Goal: Task Accomplishment & Management: Manage account settings

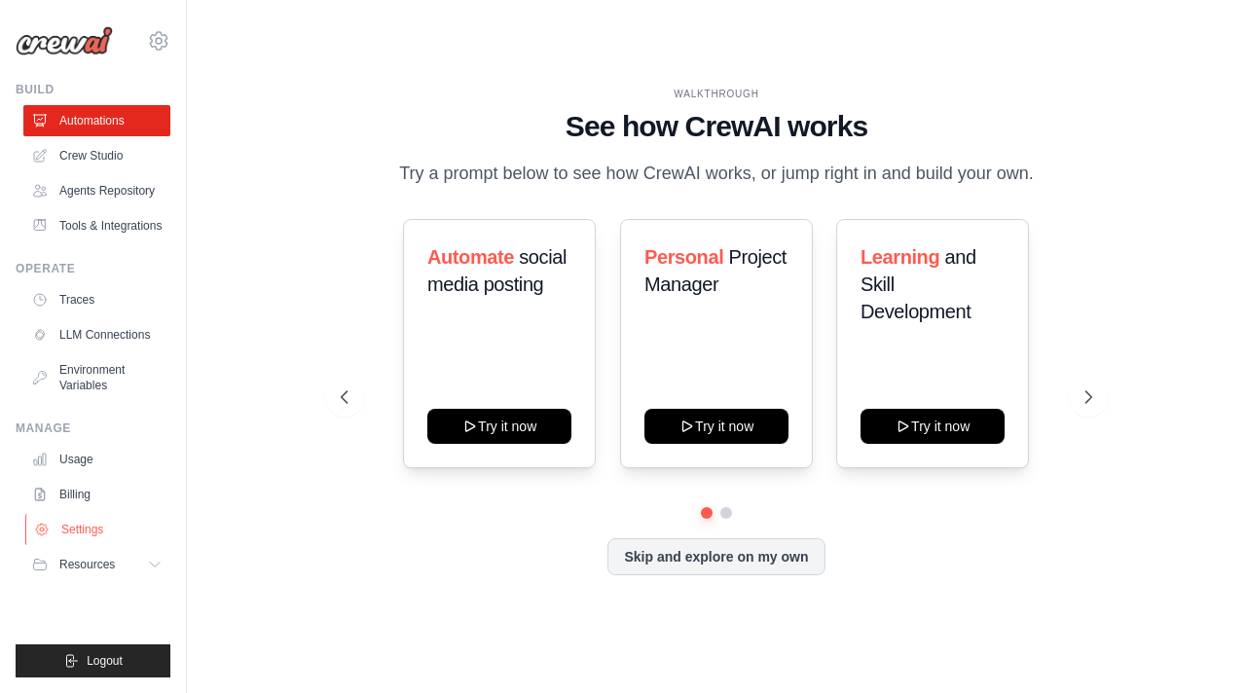
click at [86, 528] on link "Settings" at bounding box center [98, 529] width 147 height 31
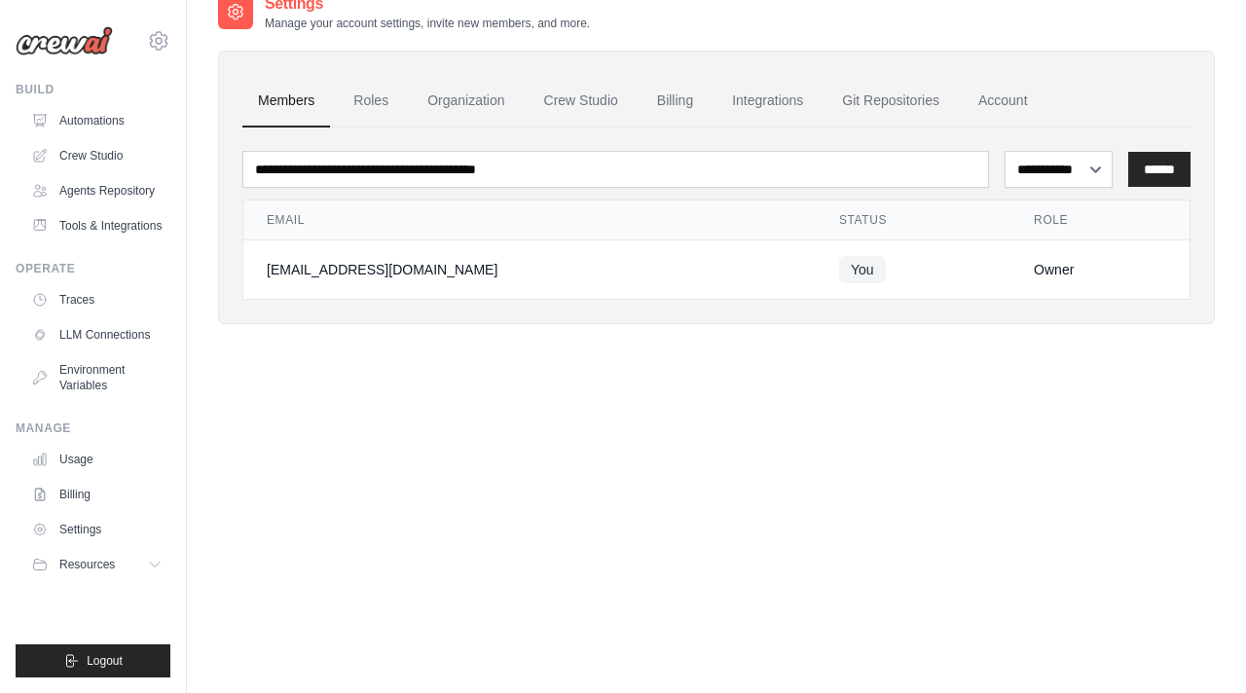
scroll to position [39, 0]
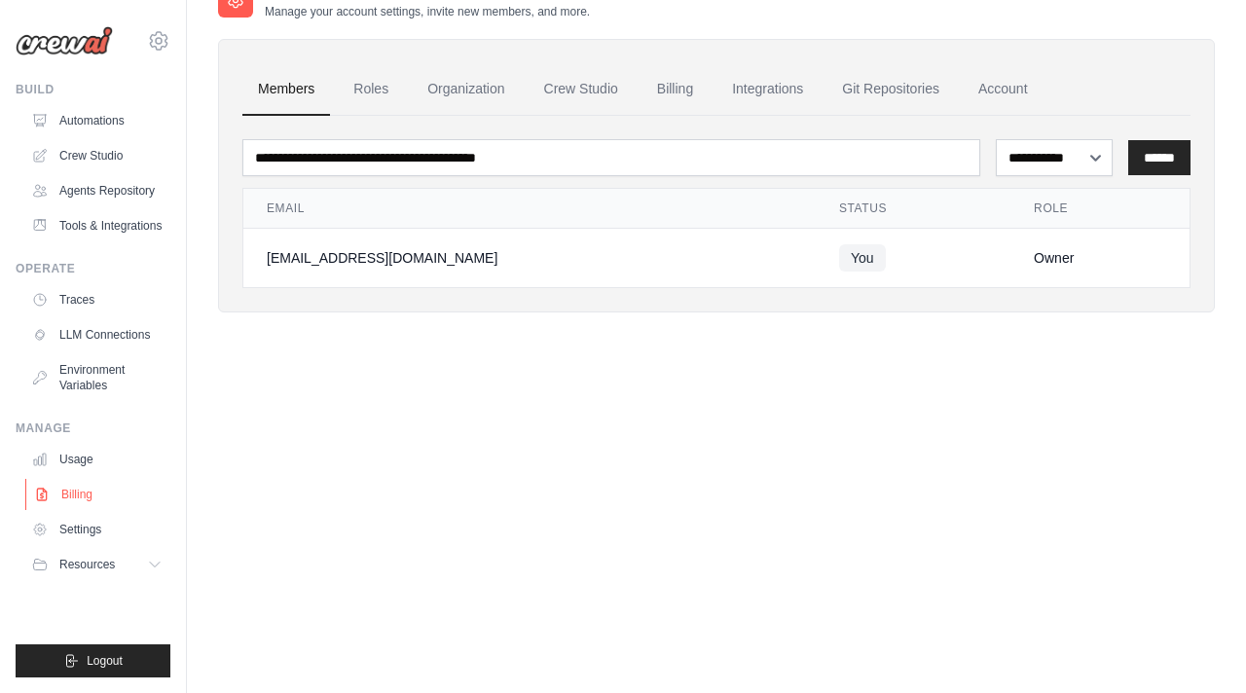
click at [71, 496] on link "Billing" at bounding box center [98, 494] width 147 height 31
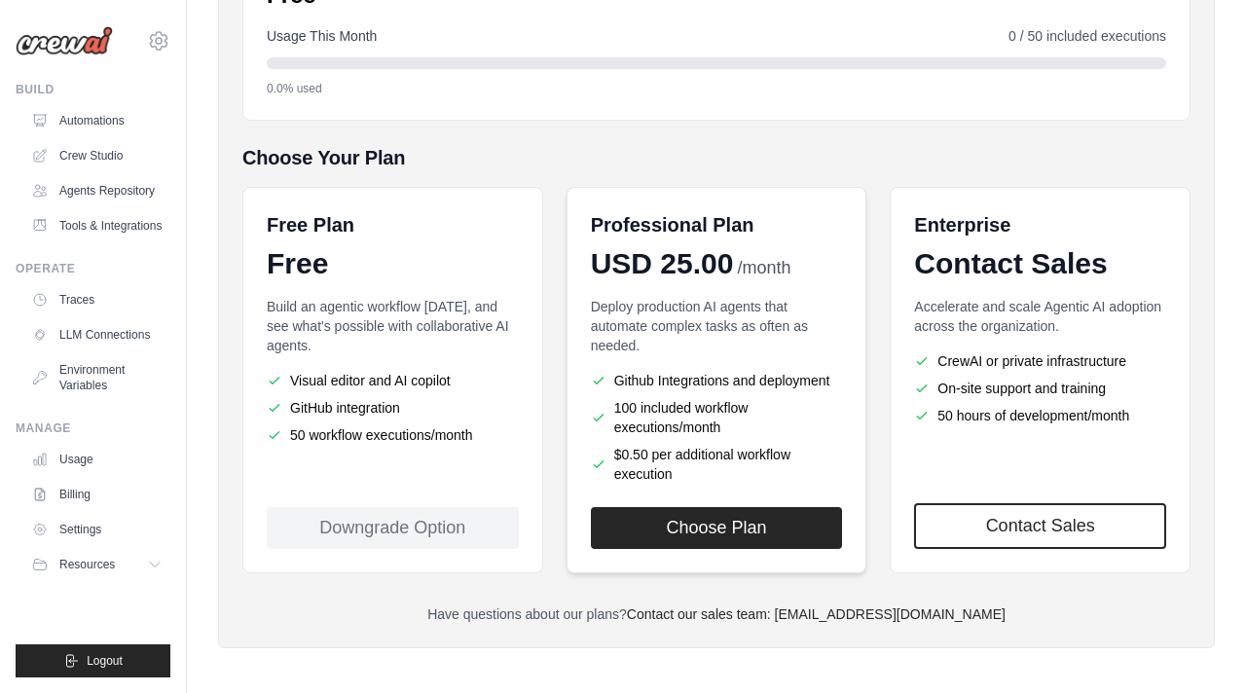
scroll to position [307, 0]
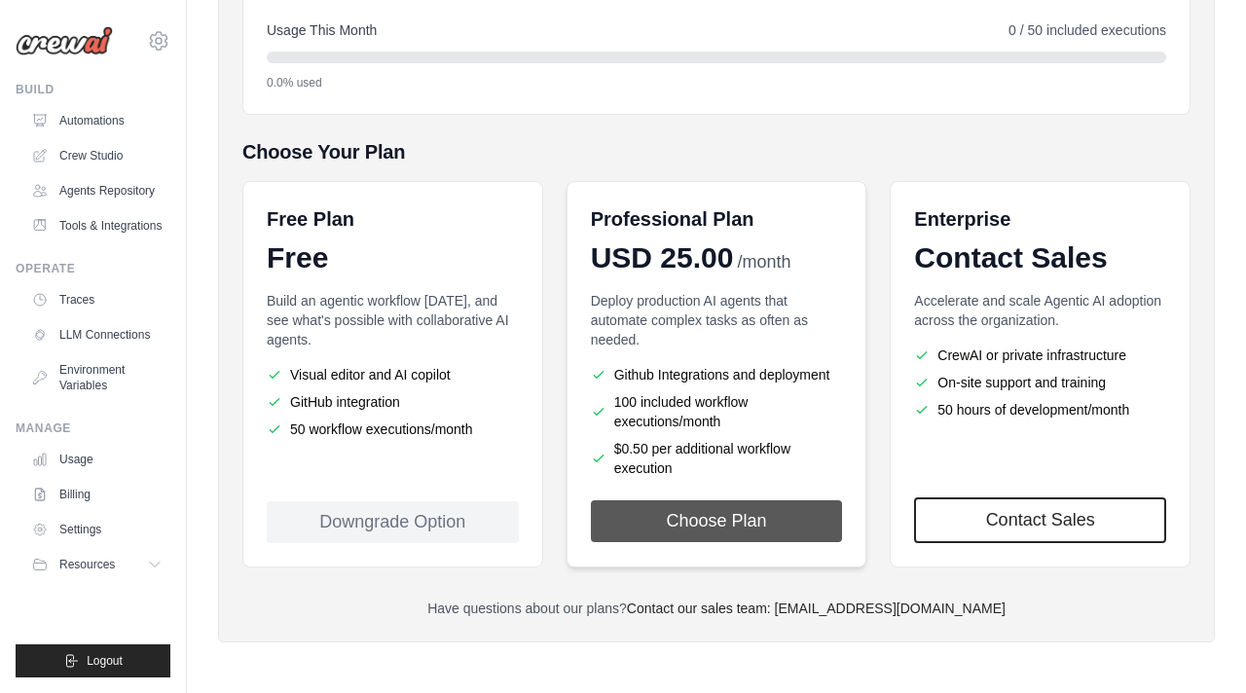
click at [711, 520] on button "Choose Plan" at bounding box center [717, 521] width 252 height 42
